Goal: Transaction & Acquisition: Book appointment/travel/reservation

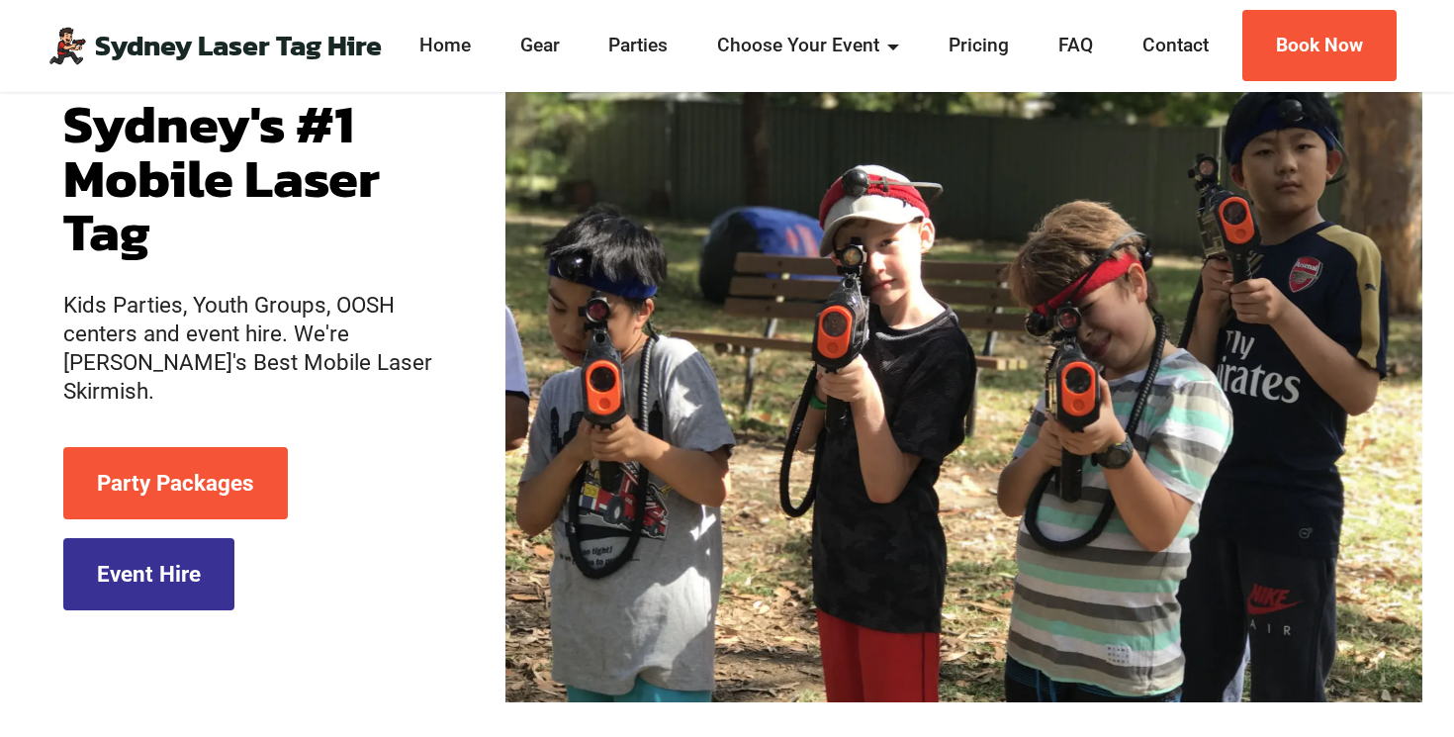
scroll to position [196, 0]
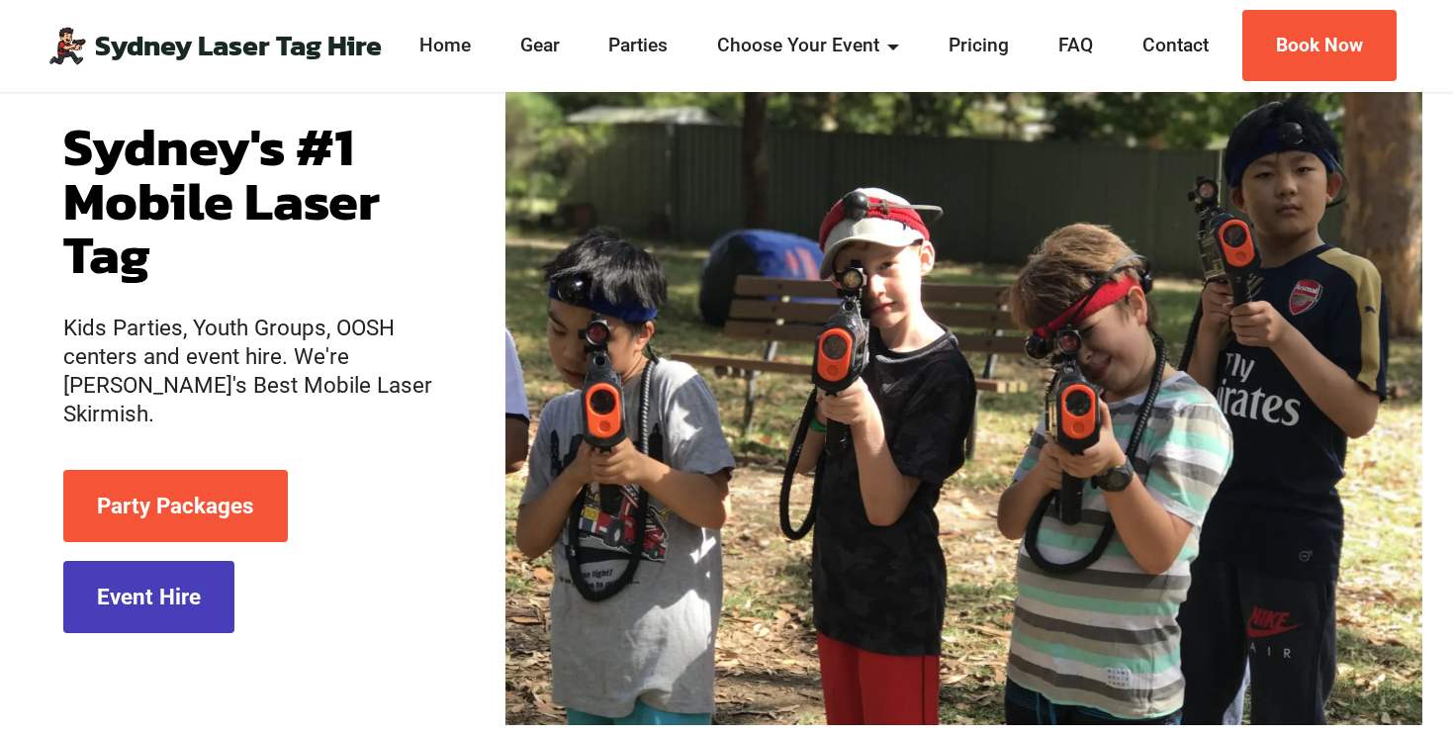
click at [159, 591] on link "Event Hire" at bounding box center [148, 597] width 171 height 72
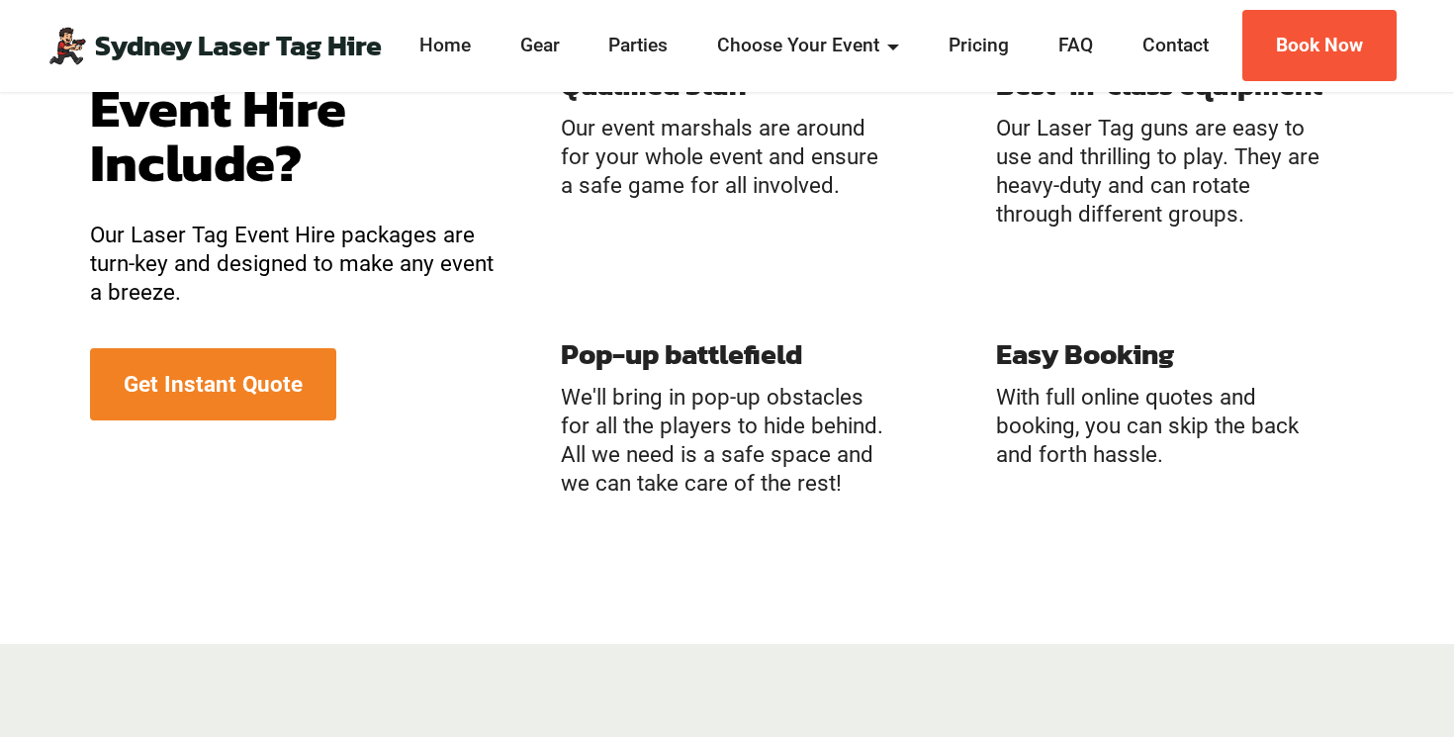
scroll to position [1970, 0]
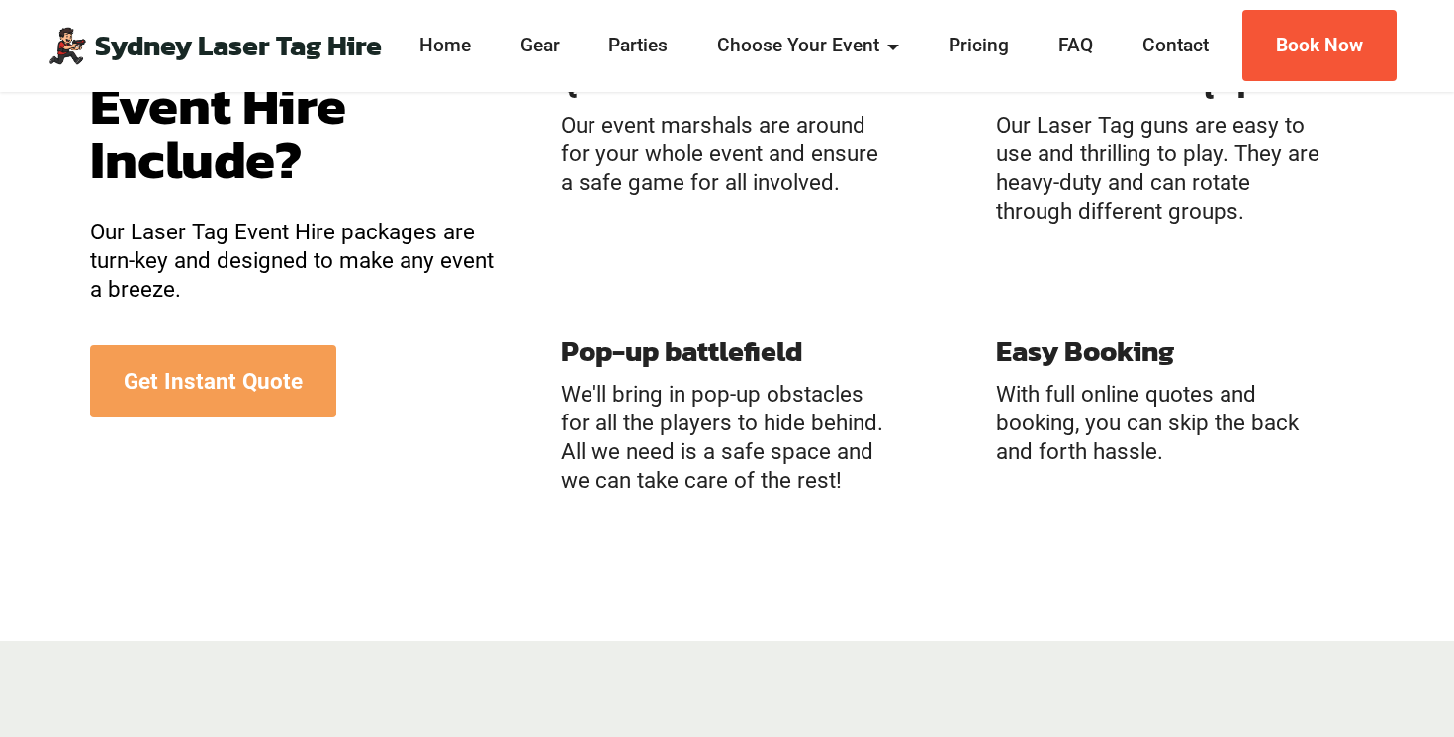
click at [243, 373] on link "Get Instant Quote" at bounding box center [213, 381] width 246 height 72
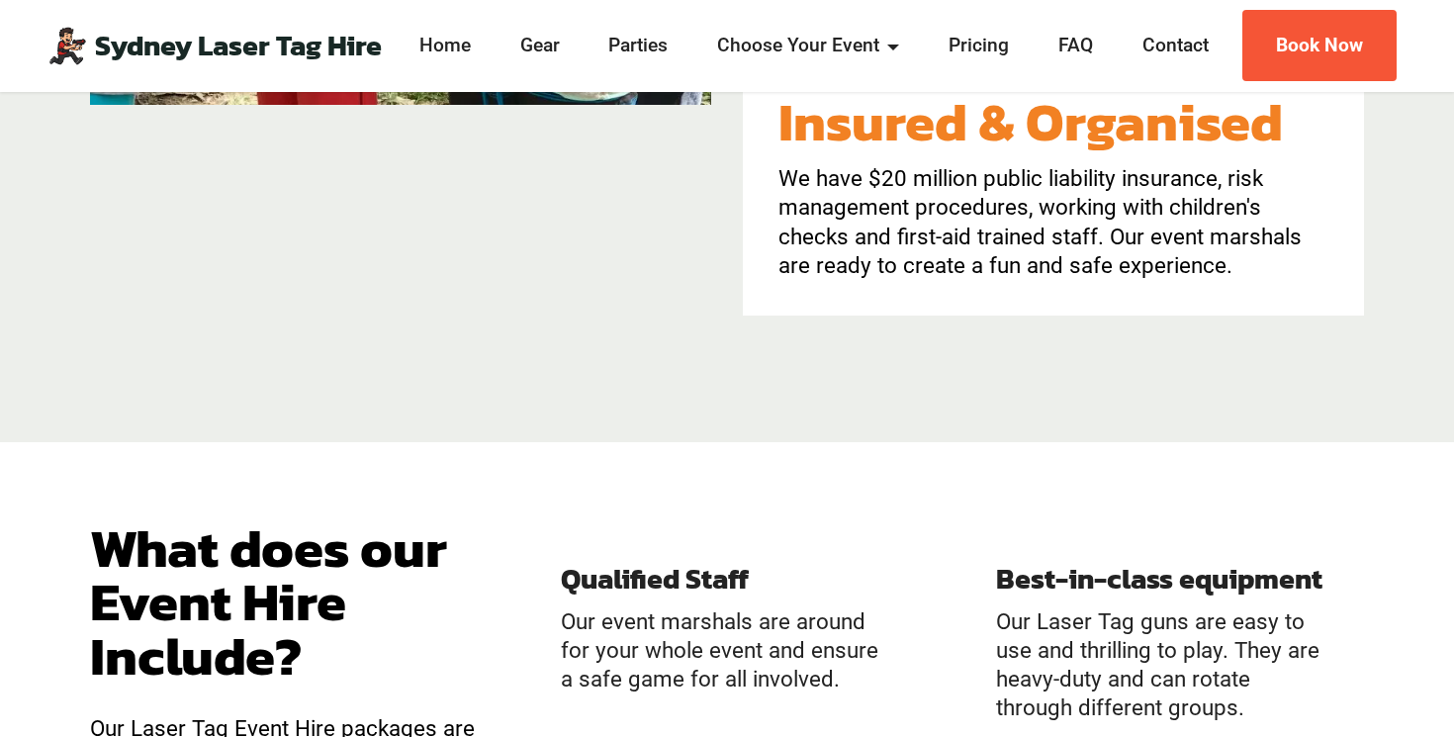
scroll to position [1228, 0]
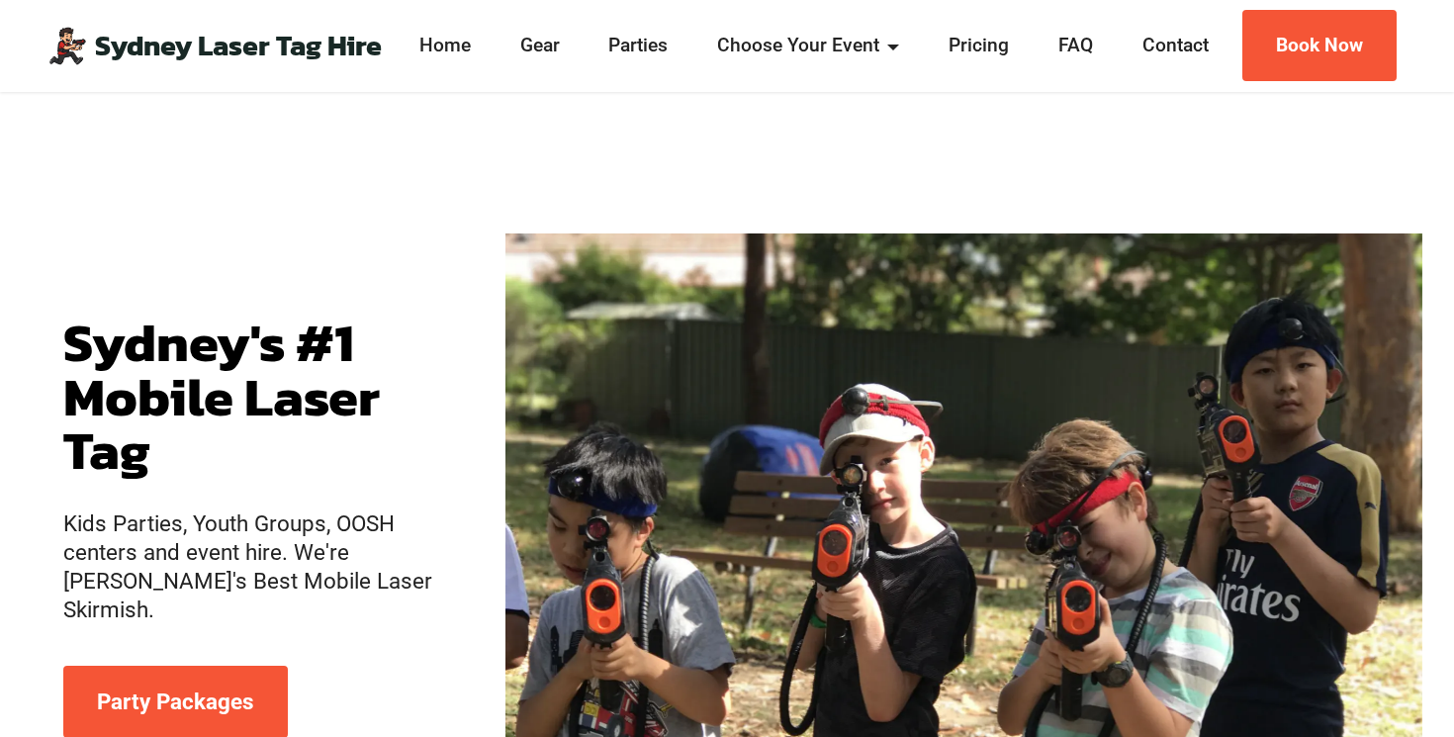
scroll to position [196, 0]
